Goal: Go to known website: Access a specific website the user already knows

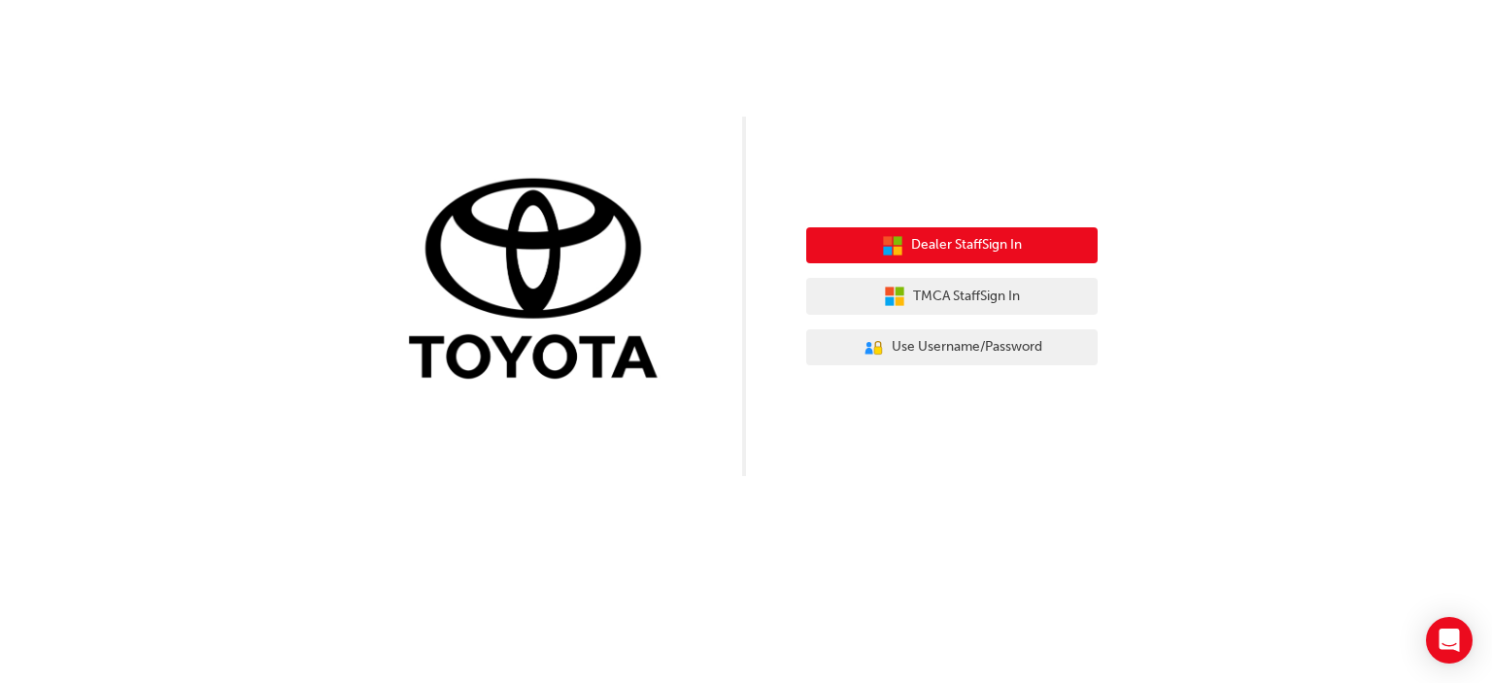
click at [919, 240] on span "Dealer Staff Sign In" at bounding box center [966, 245] width 111 height 22
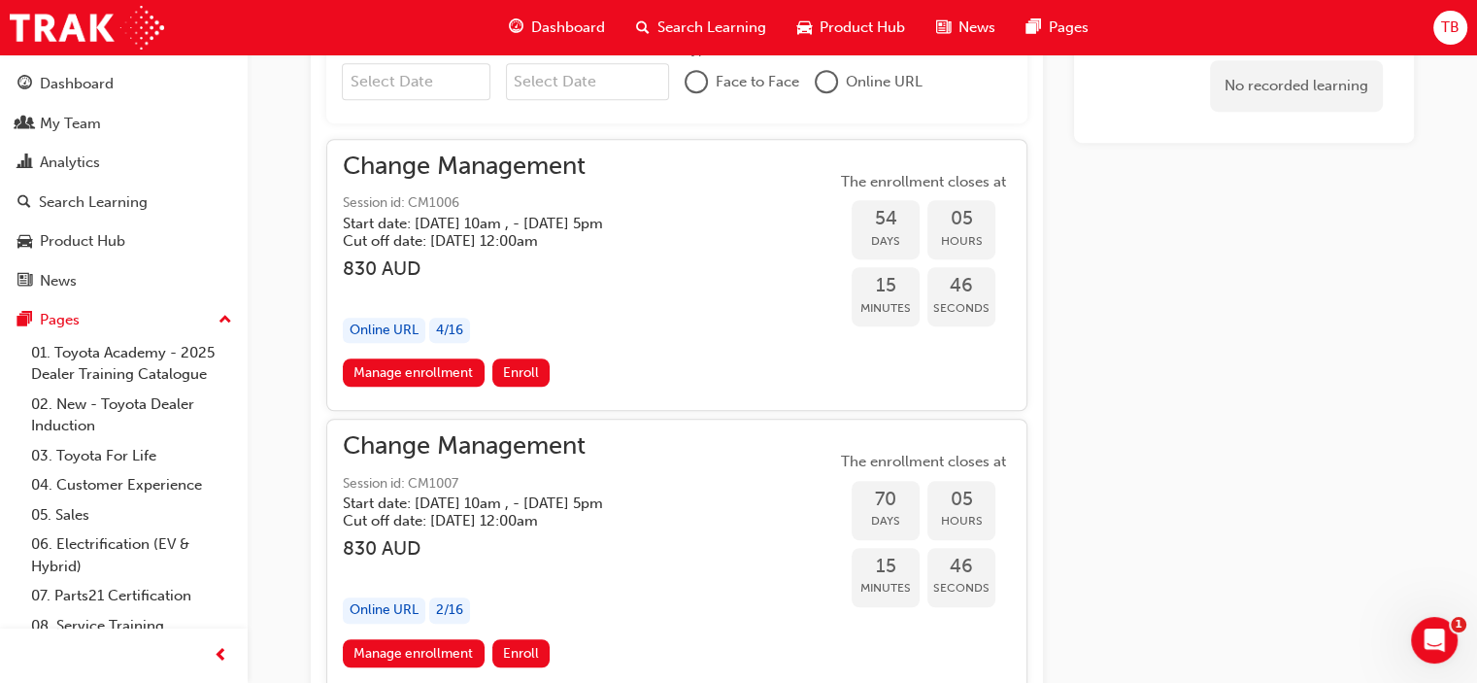
scroll to position [584, 0]
